Goal: Task Accomplishment & Management: Manage account settings

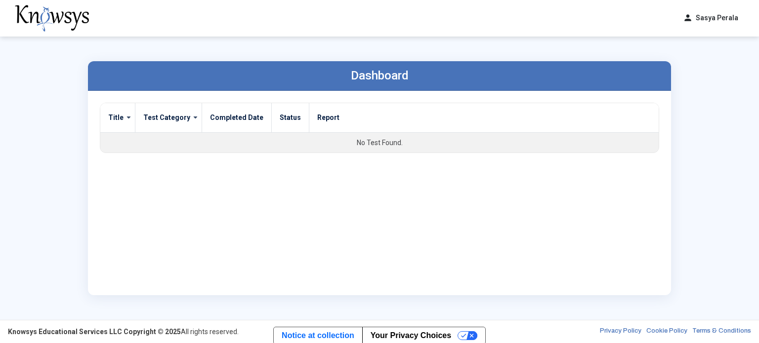
click at [704, 19] on button "person [PERSON_NAME]" at bounding box center [710, 18] width 67 height 16
click at [600, 120] on th "Report" at bounding box center [484, 118] width 350 height 30
click at [710, 21] on button "person [PERSON_NAME]" at bounding box center [710, 18] width 67 height 16
click at [689, 57] on span "Log Out" at bounding box center [693, 58] width 23 height 8
